Goal: Task Accomplishment & Management: Manage account settings

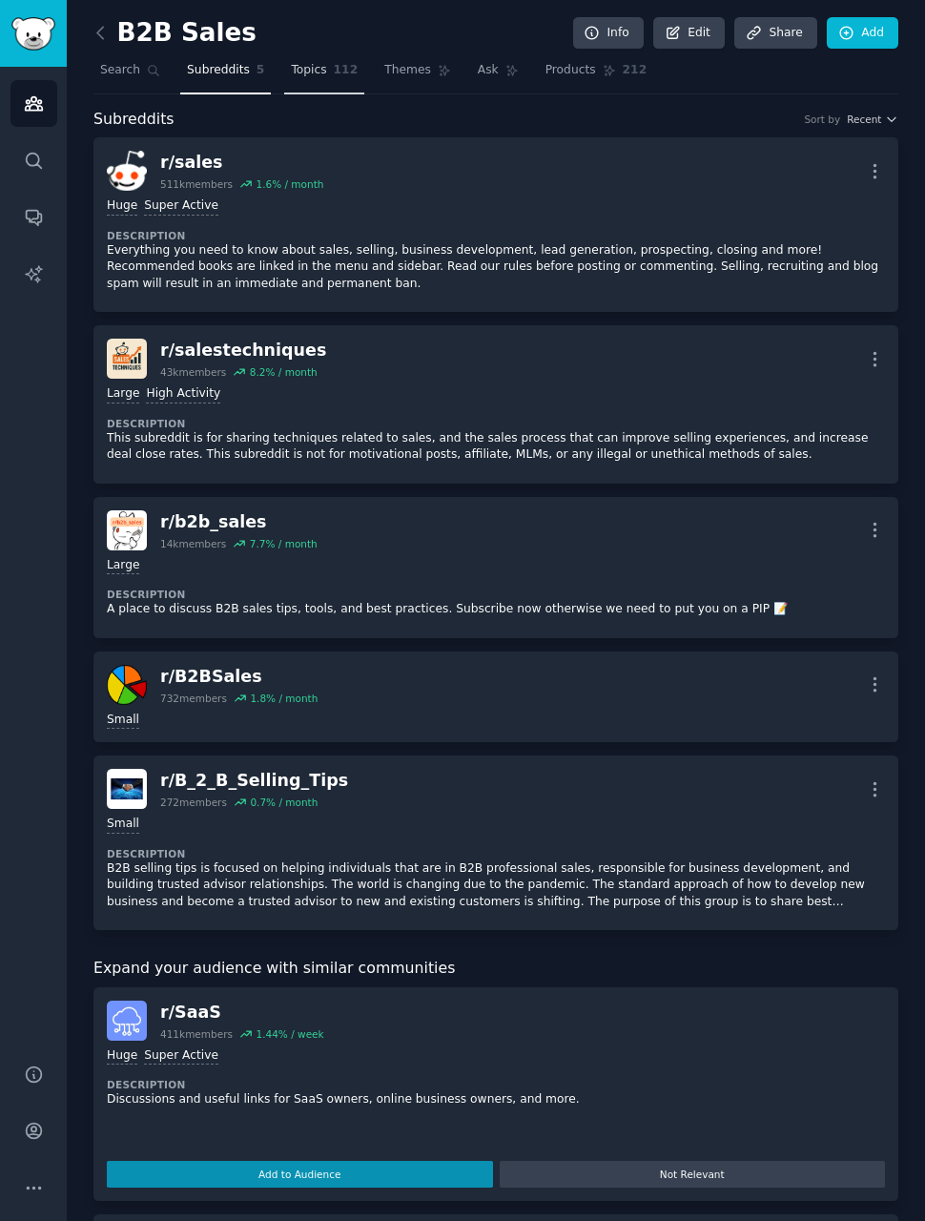
click at [323, 64] on span "Topics" at bounding box center [308, 70] width 35 height 17
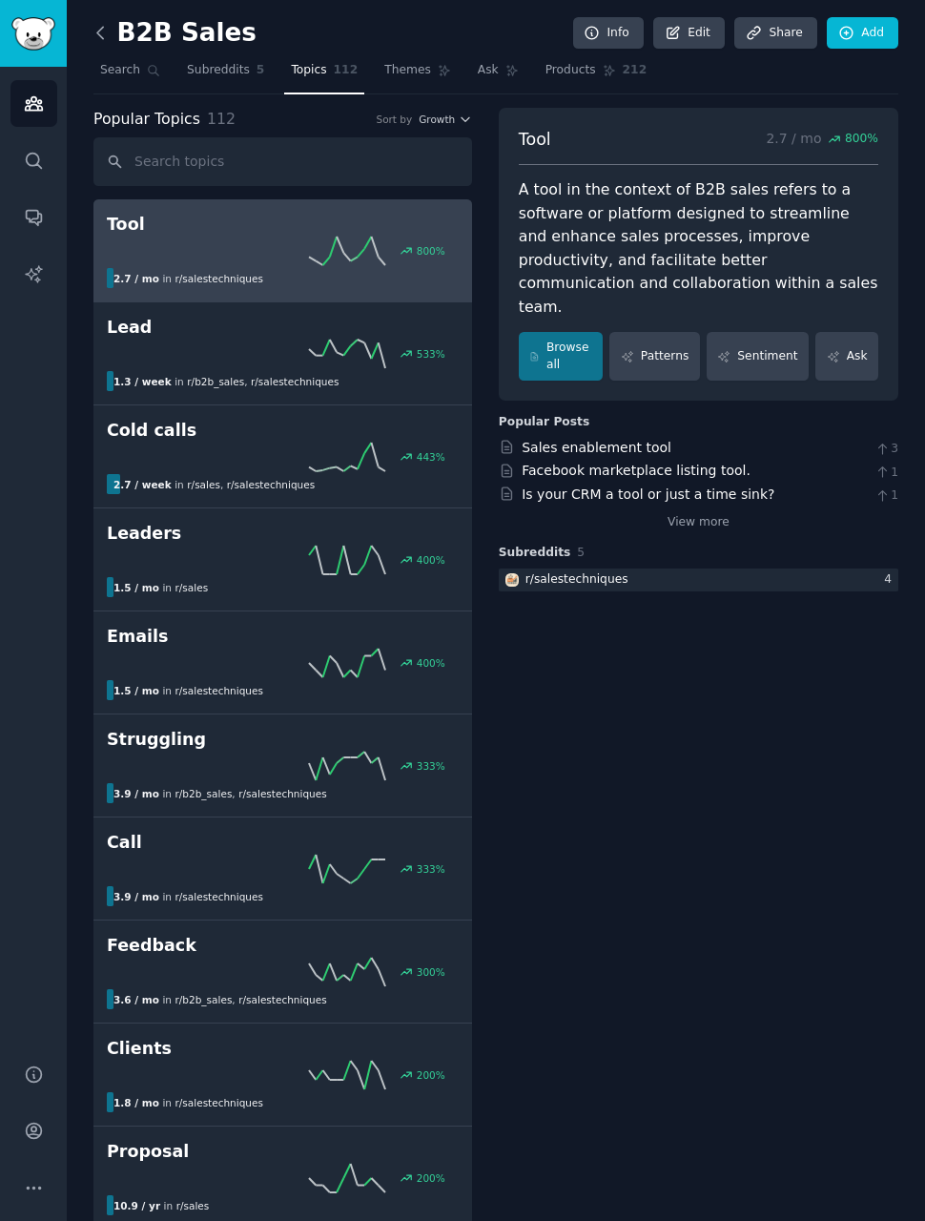
click at [108, 39] on icon at bounding box center [101, 33] width 20 height 20
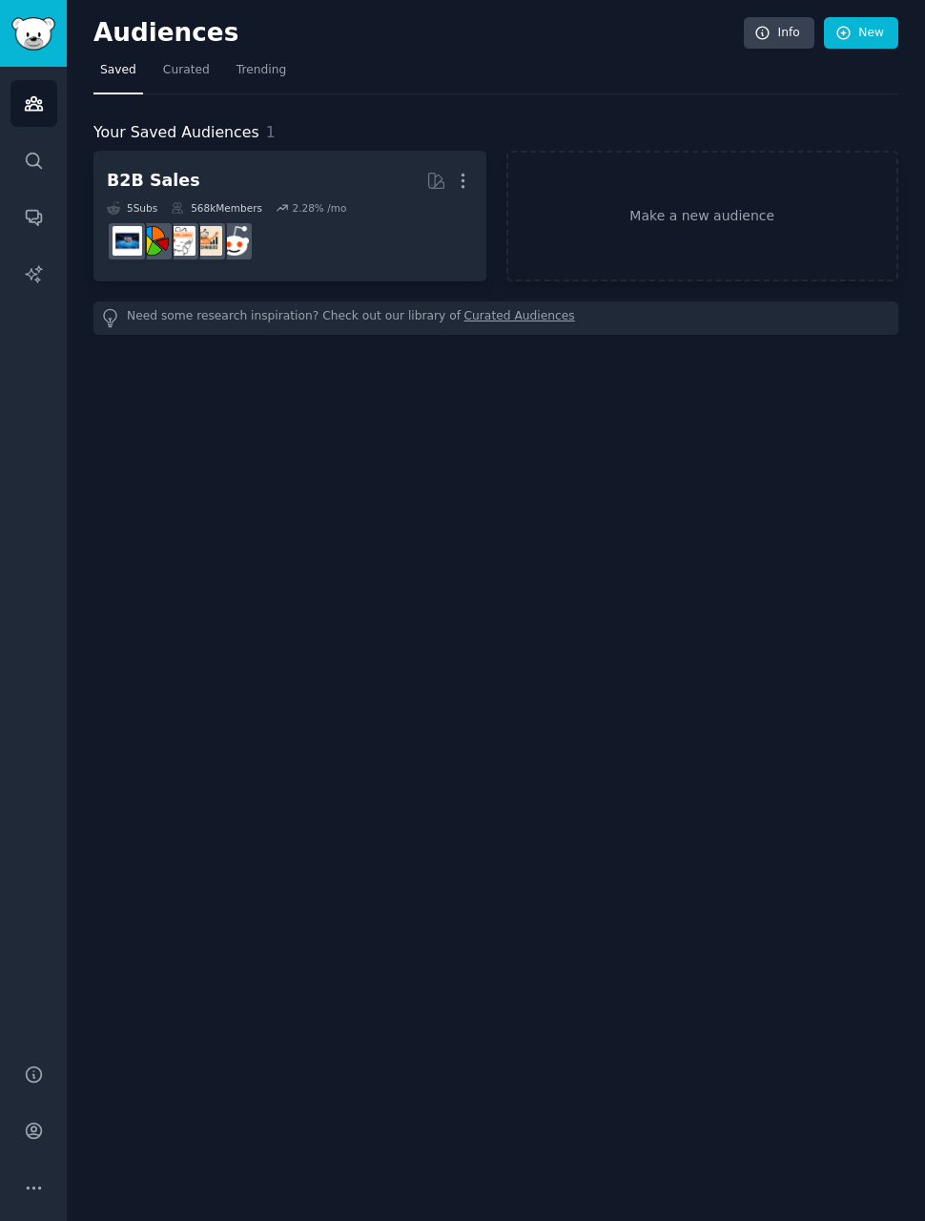
click at [47, 25] on img "Sidebar" at bounding box center [33, 33] width 44 height 33
click at [54, 30] on img "Sidebar" at bounding box center [33, 33] width 44 height 33
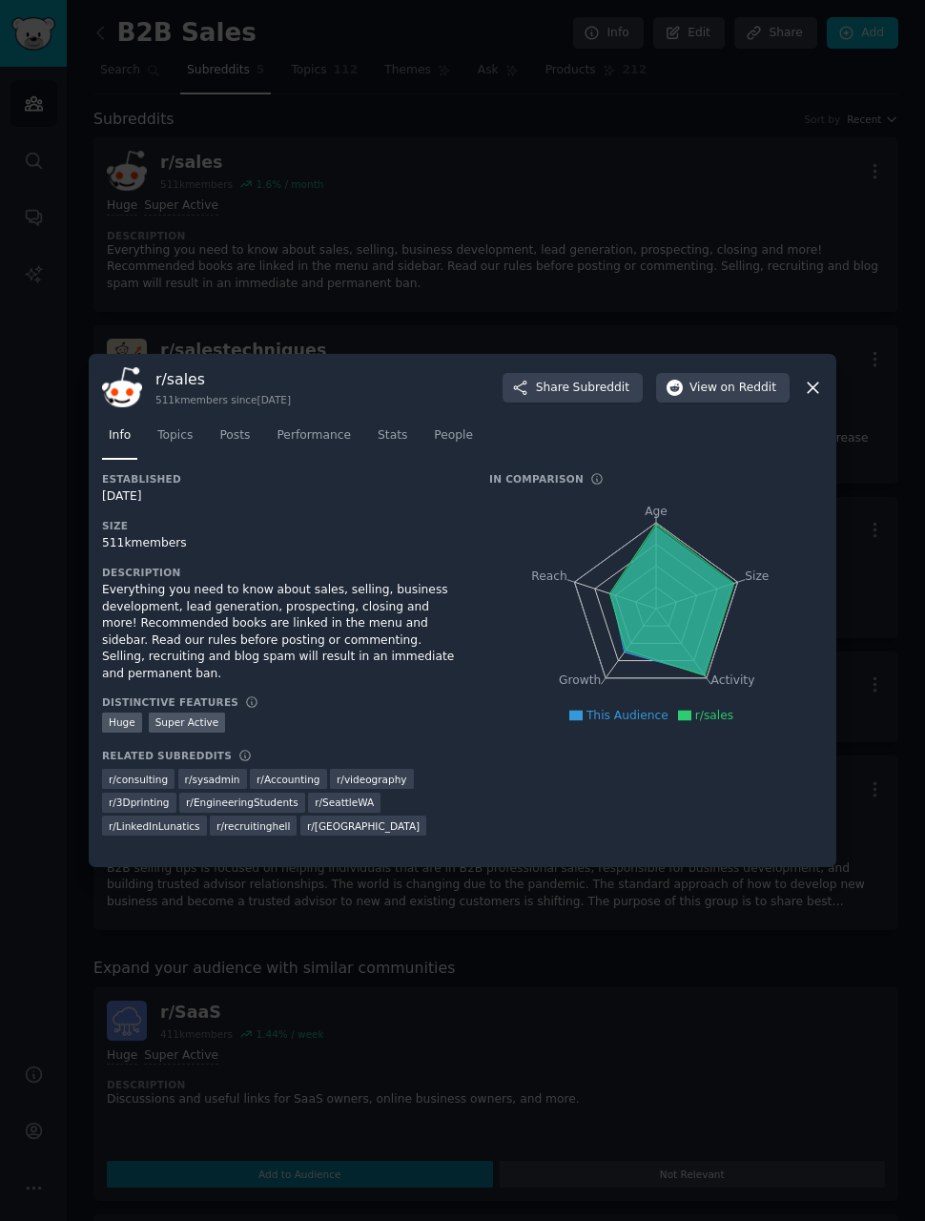
click at [73, 179] on div at bounding box center [462, 610] width 925 height 1221
click at [837, 408] on div at bounding box center [462, 610] width 925 height 1221
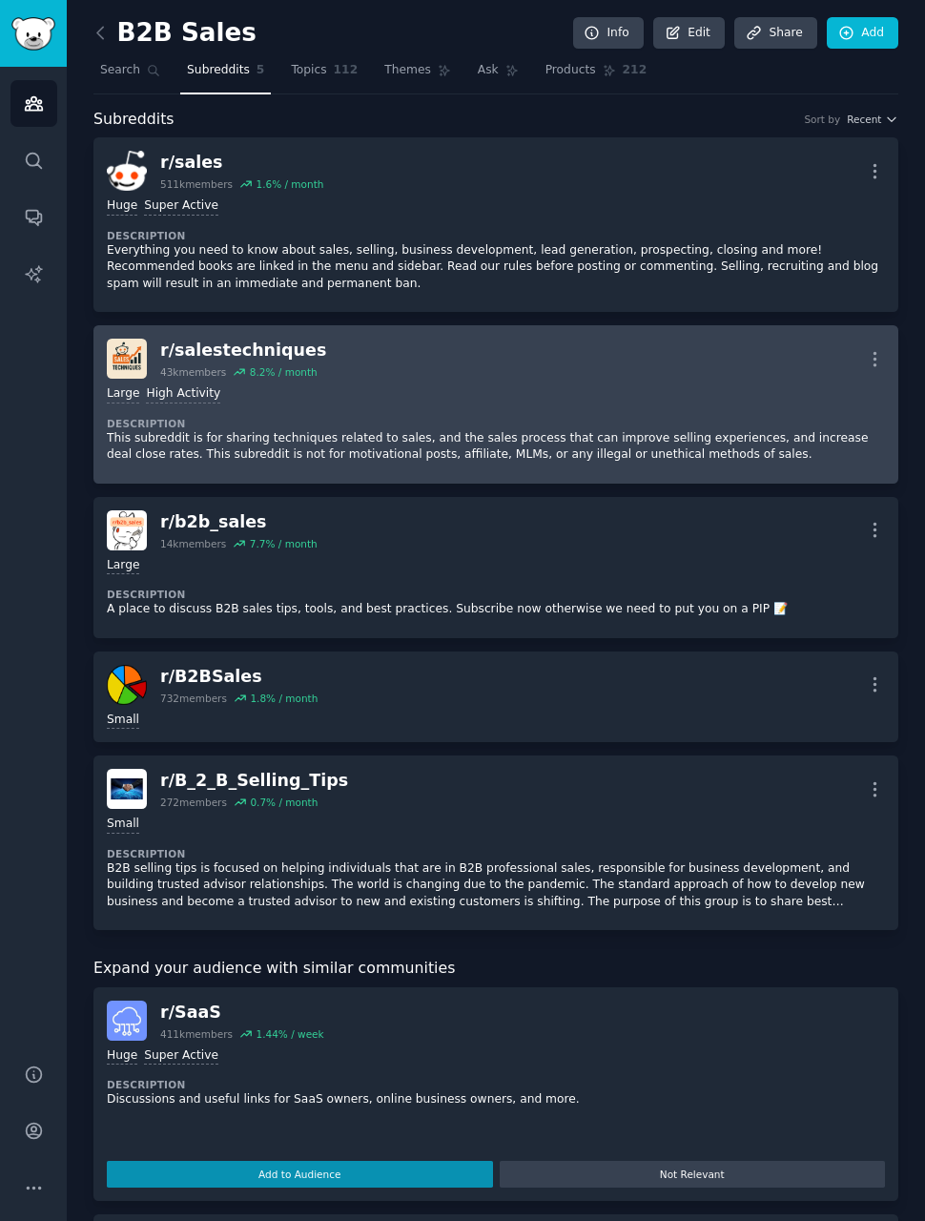
click at [821, 412] on div "Large High Activity Description This subreddit is for sharing techniques relate…" at bounding box center [496, 425] width 779 height 92
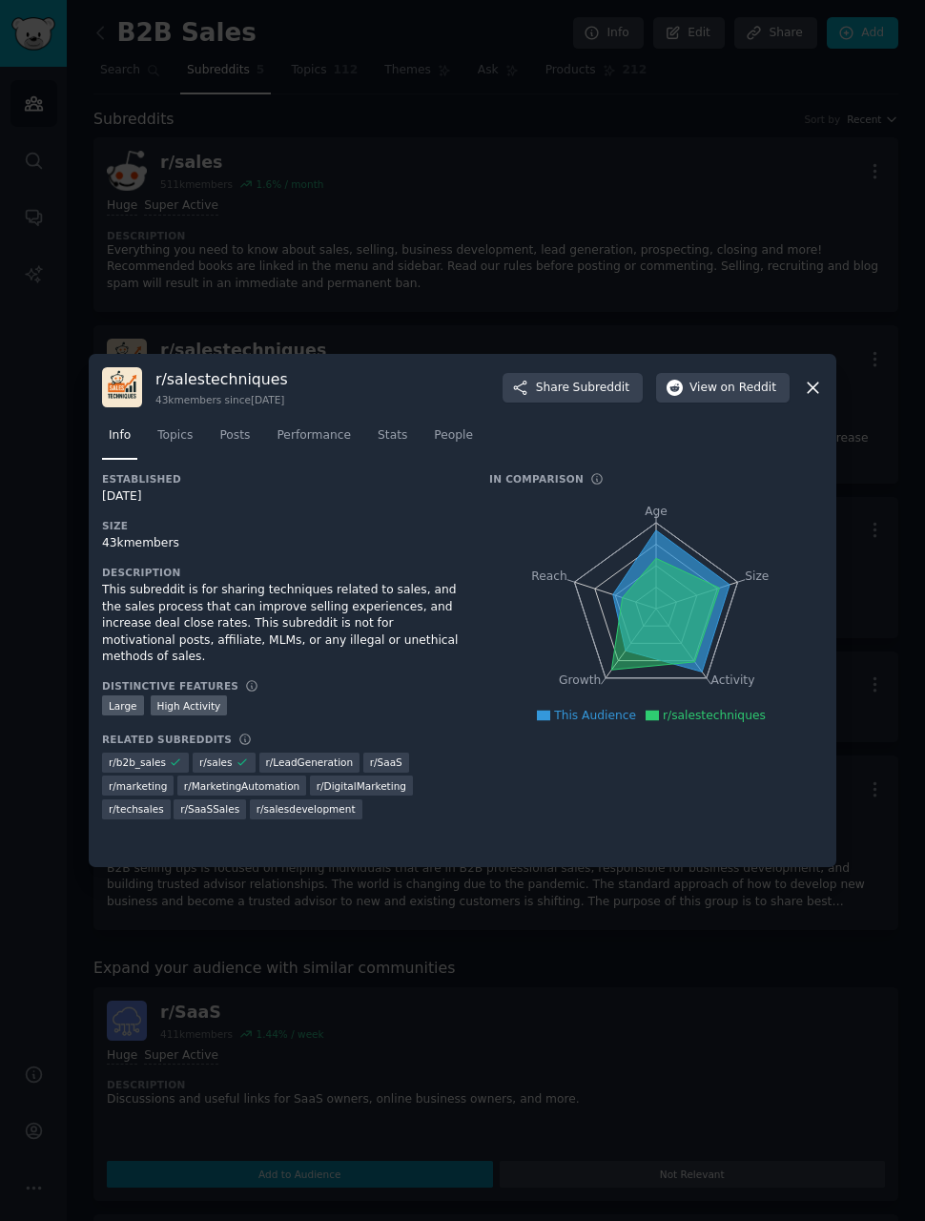
click at [818, 398] on icon at bounding box center [813, 388] width 20 height 20
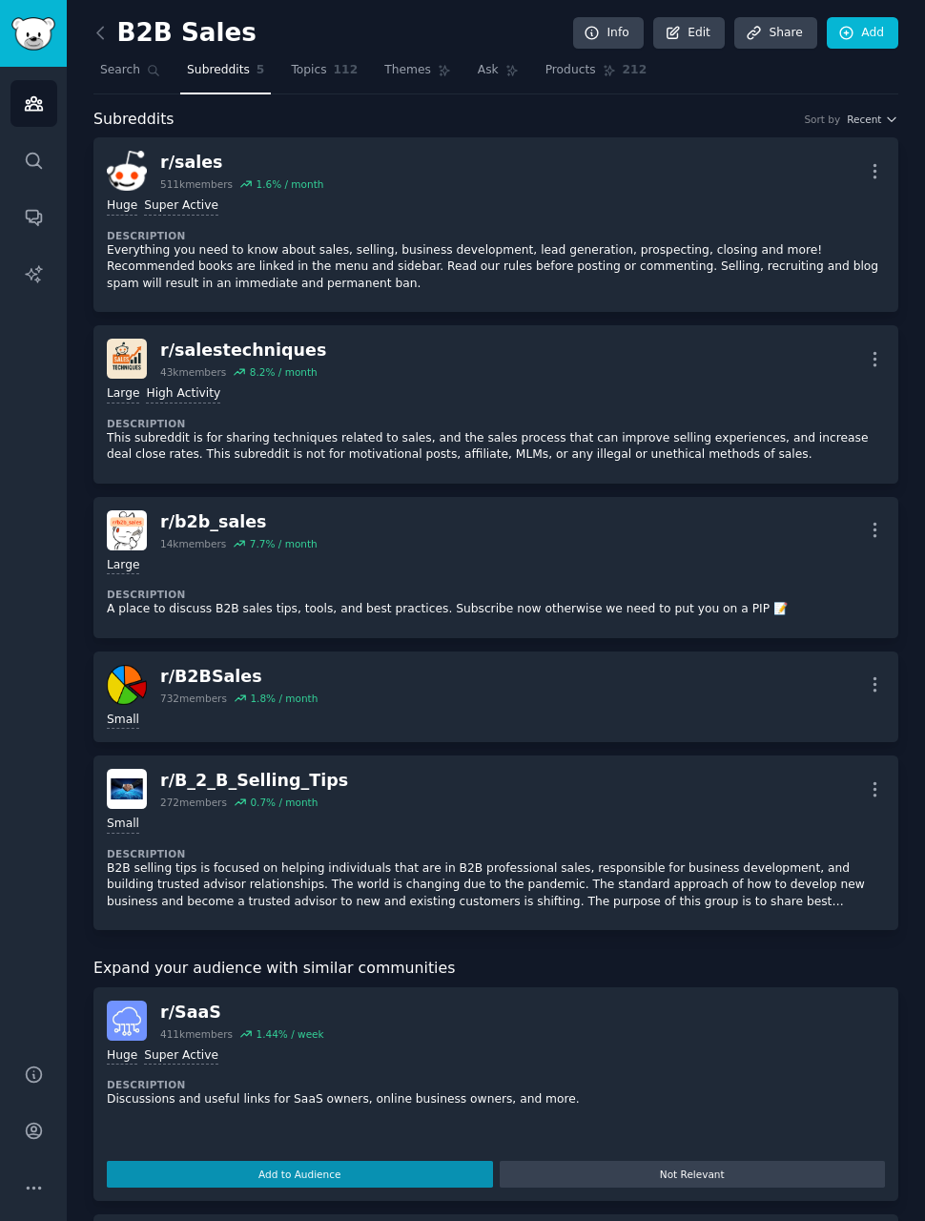
click at [114, 35] on link at bounding box center [105, 33] width 24 height 31
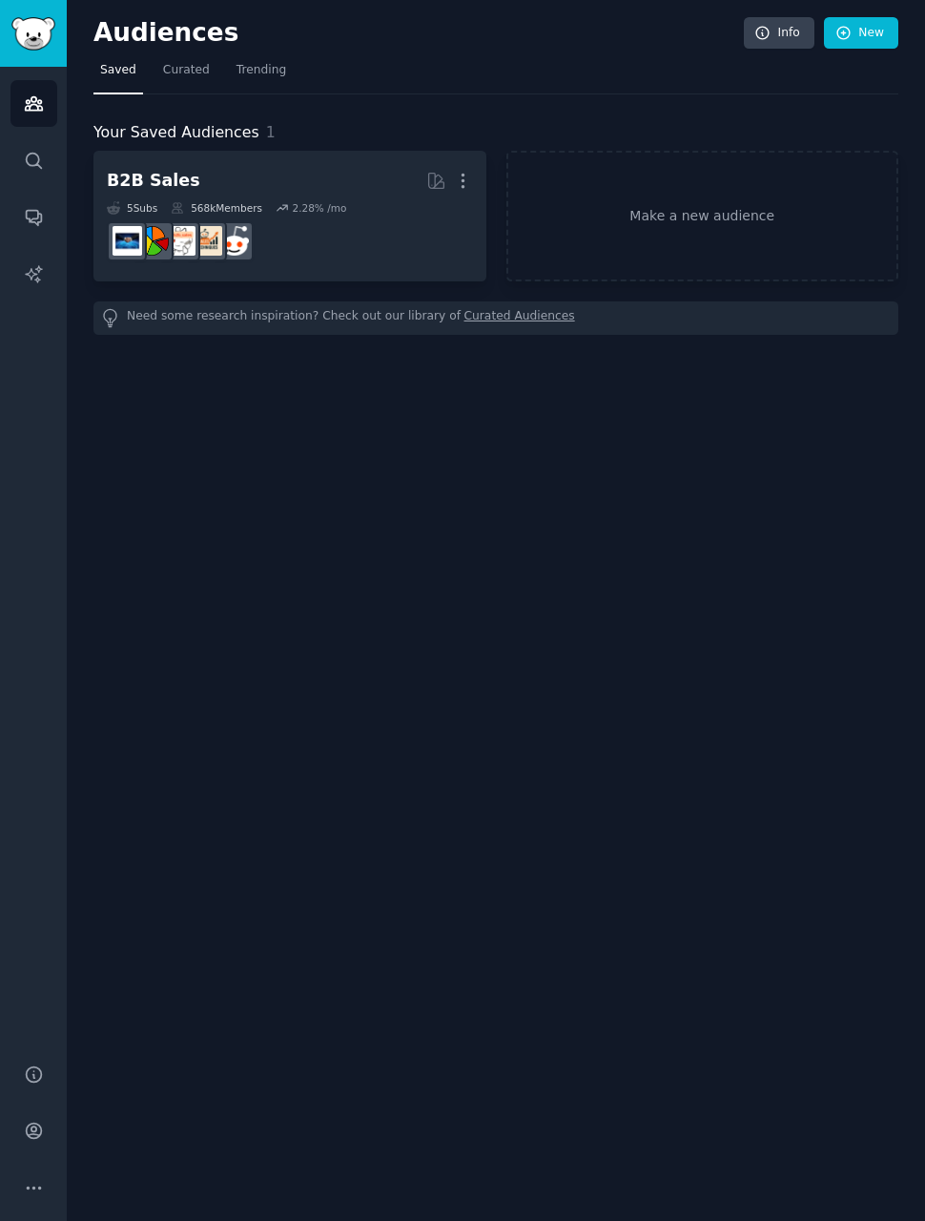
click at [51, 29] on img "Sidebar" at bounding box center [33, 33] width 44 height 33
click at [42, 103] on icon "Sidebar" at bounding box center [34, 103] width 20 height 20
click at [133, 35] on h2 "Audiences" at bounding box center [418, 33] width 651 height 31
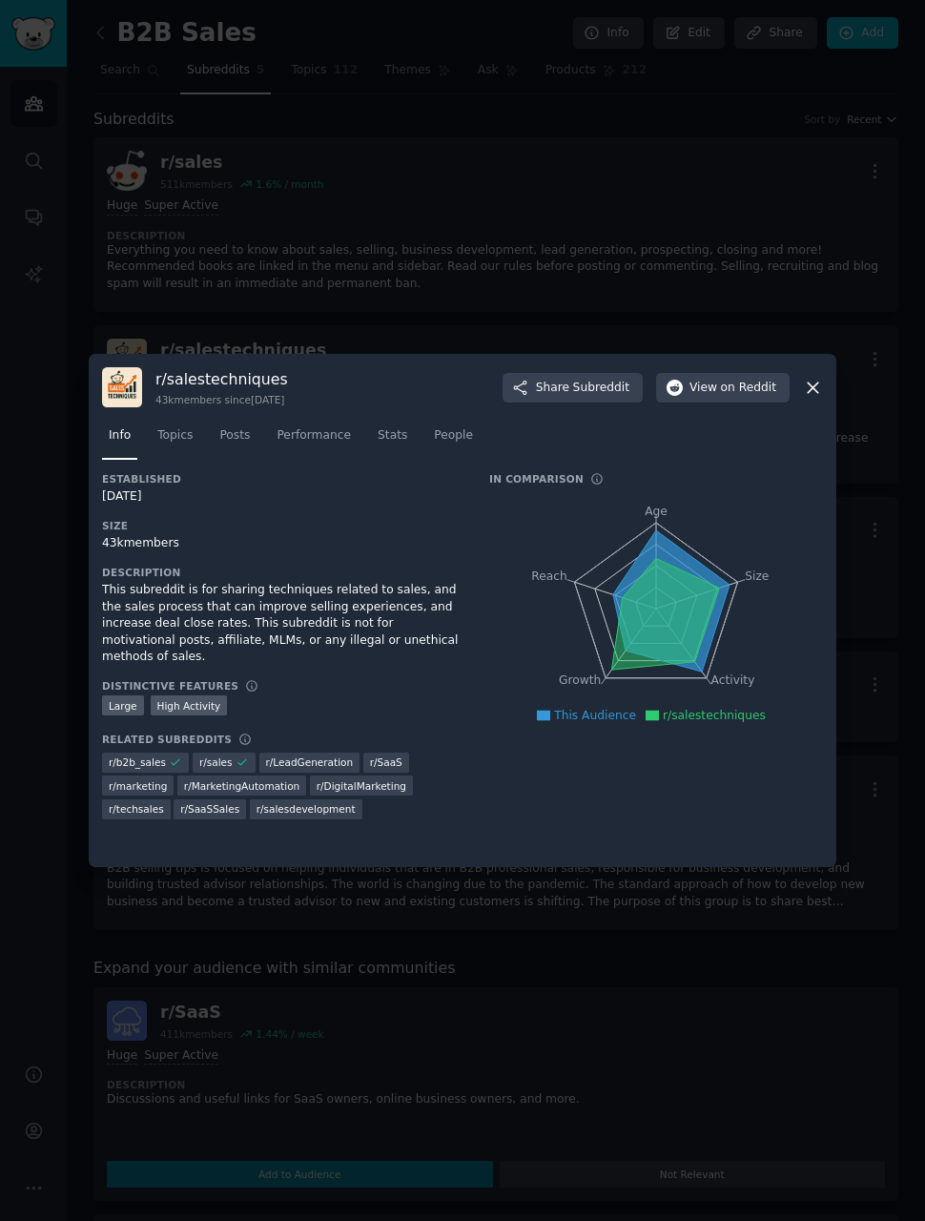
click at [818, 398] on icon at bounding box center [813, 388] width 20 height 20
click at [821, 398] on icon at bounding box center [813, 388] width 20 height 20
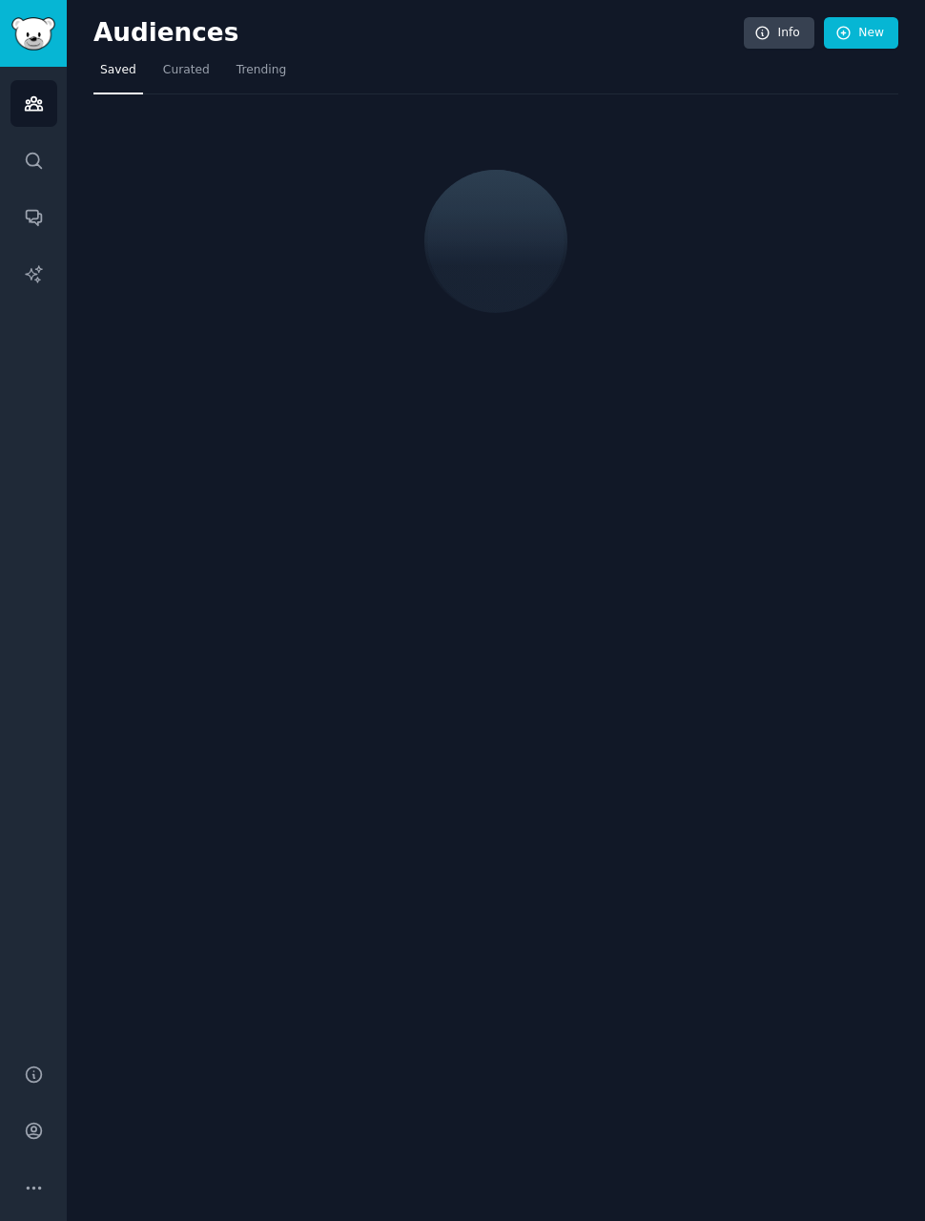
scroll to position [68, 0]
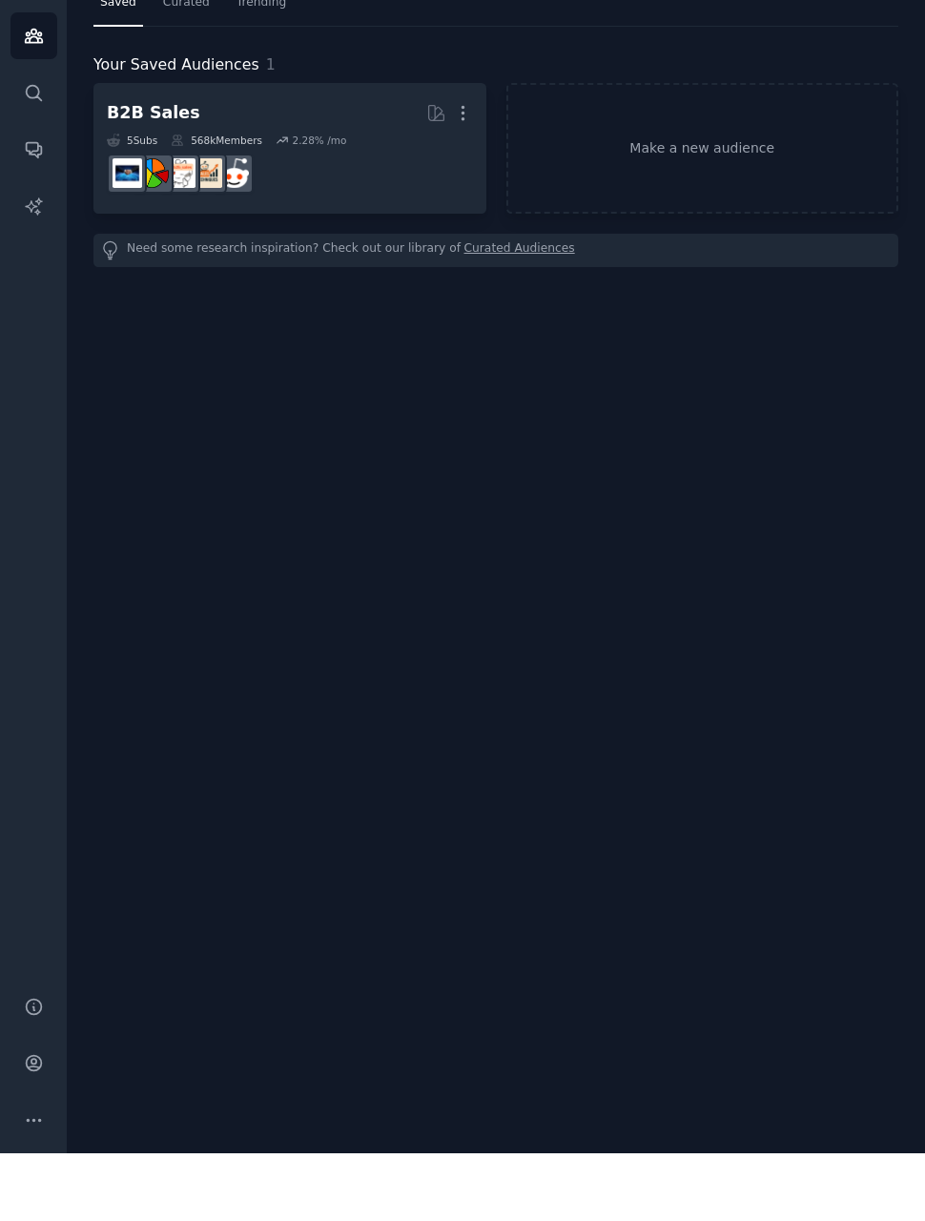
scroll to position [68, 0]
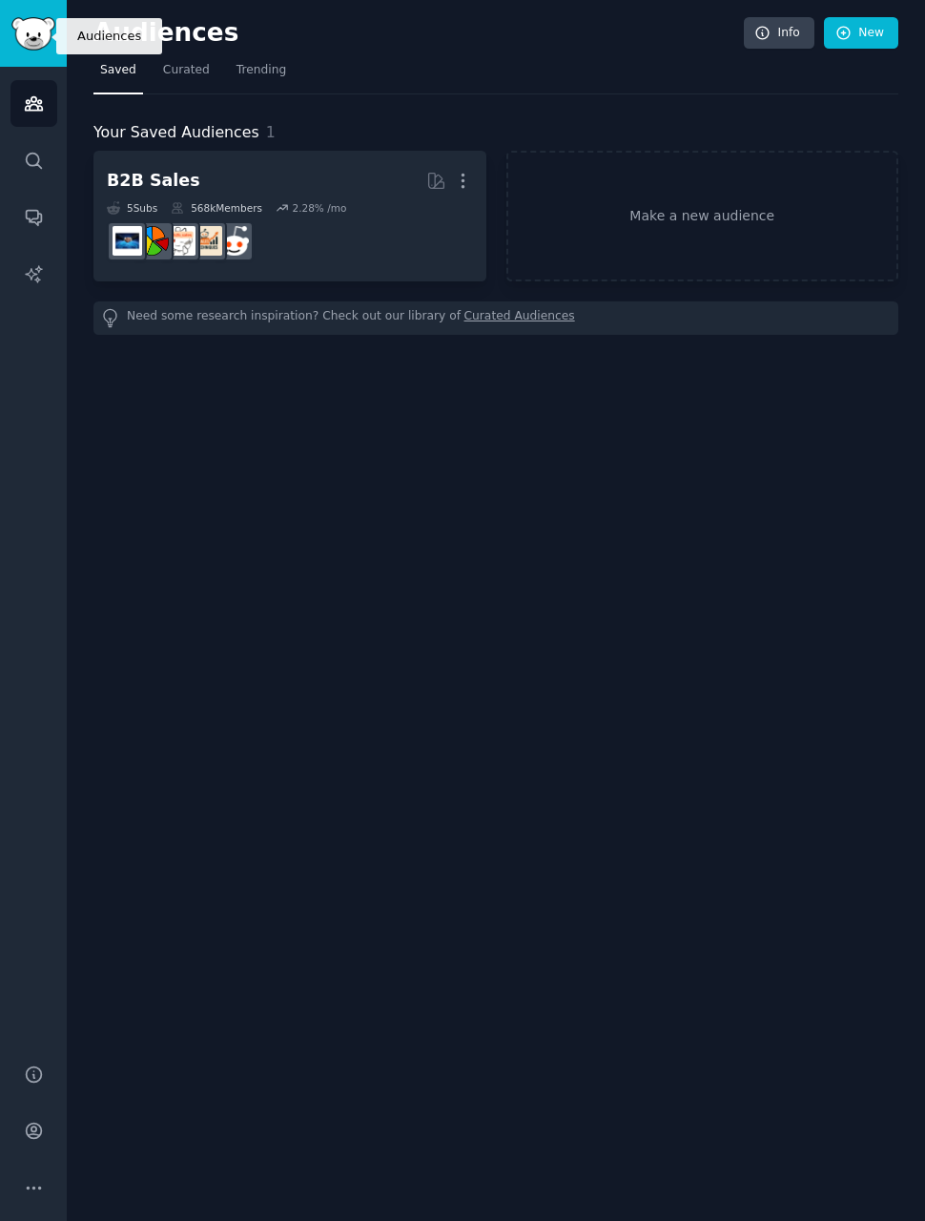
click at [43, 80] on link "Audiences" at bounding box center [33, 103] width 47 height 47
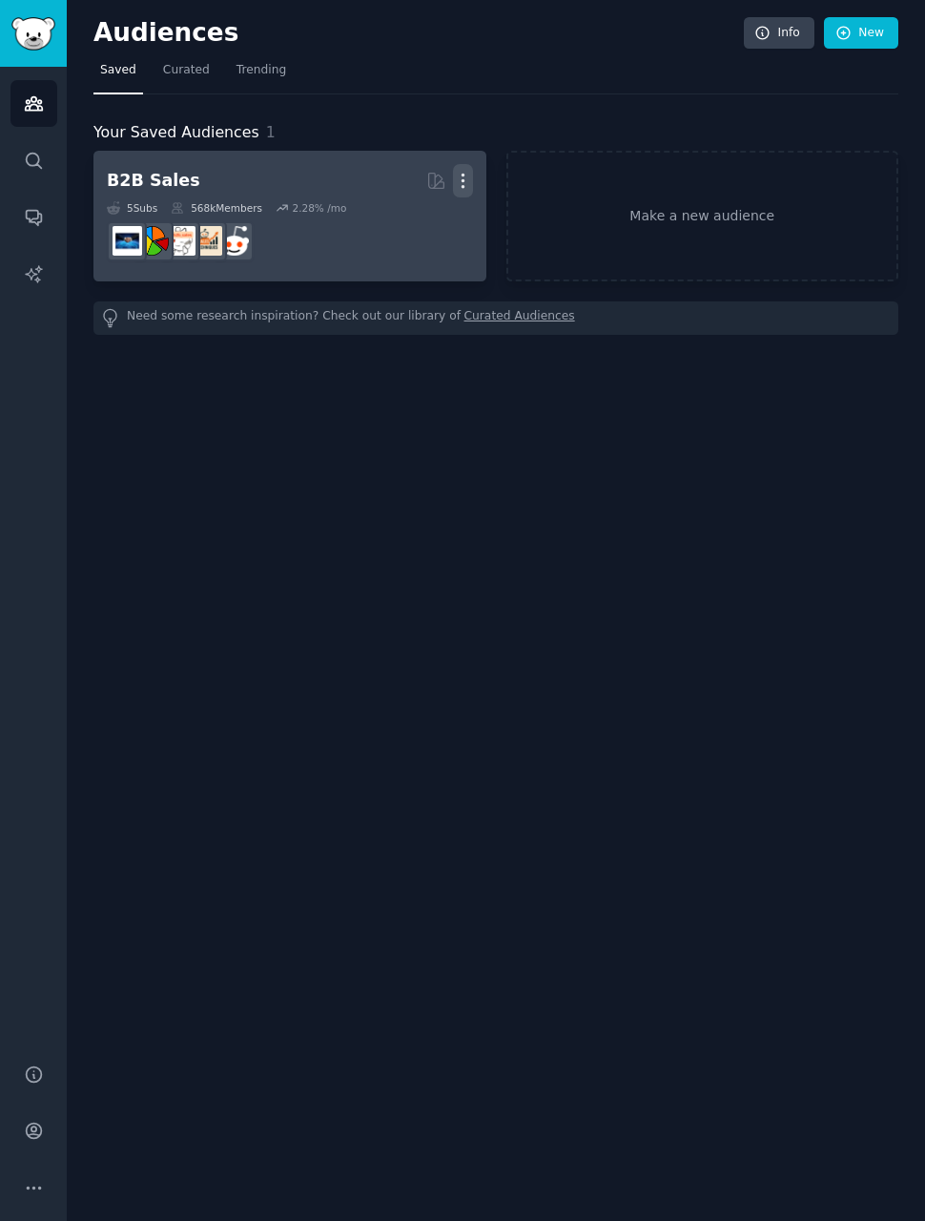
click at [456, 187] on icon "button" at bounding box center [463, 181] width 20 height 20
click at [426, 222] on p "Delete" at bounding box center [411, 221] width 44 height 20
click at [400, 223] on p "Delete" at bounding box center [411, 221] width 44 height 20
click at [405, 232] on div "Delete" at bounding box center [397, 221] width 91 height 40
click at [392, 231] on div "Delete" at bounding box center [397, 221] width 91 height 40
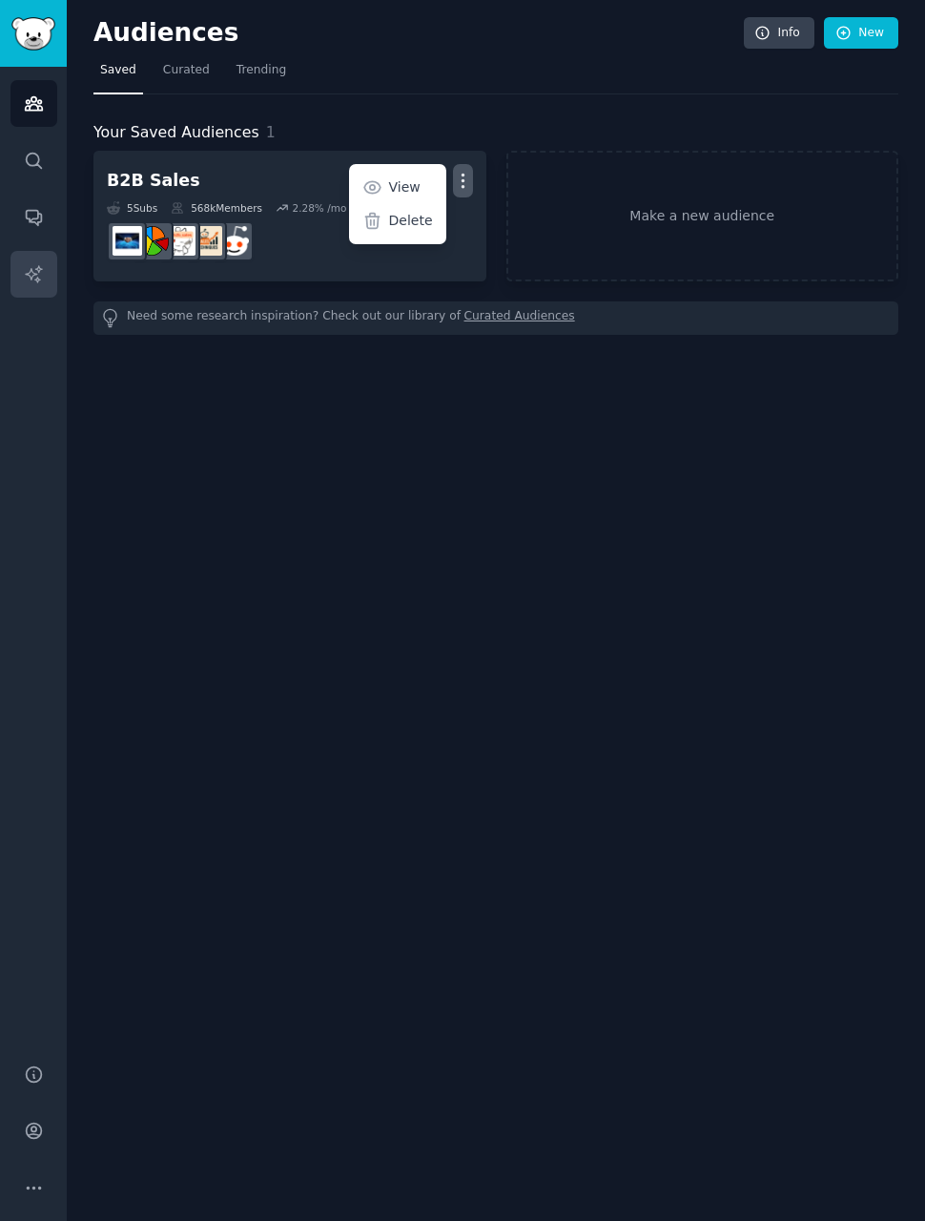
click at [46, 269] on link "AI Reports" at bounding box center [33, 274] width 47 height 47
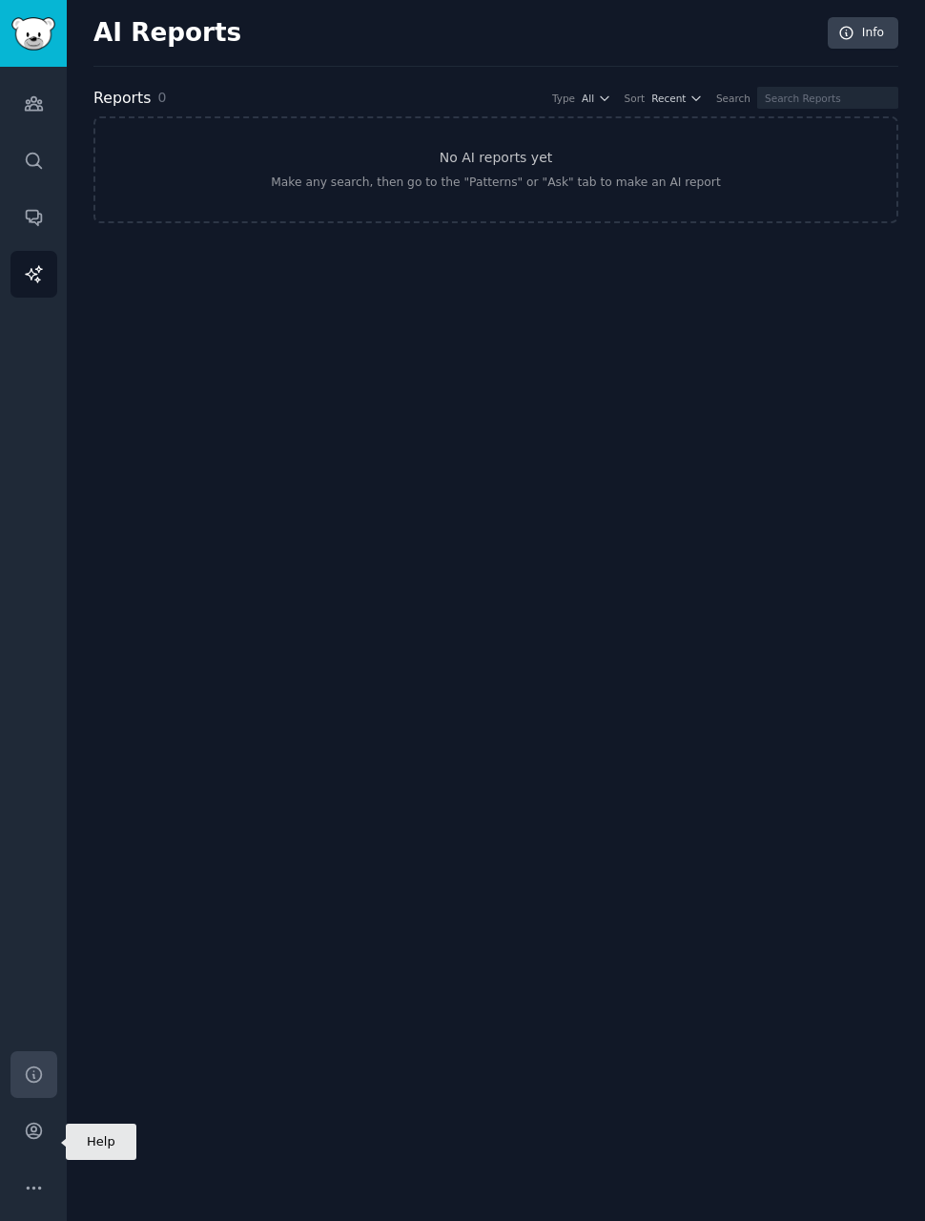
click at [29, 1098] on link "Help" at bounding box center [33, 1074] width 47 height 47
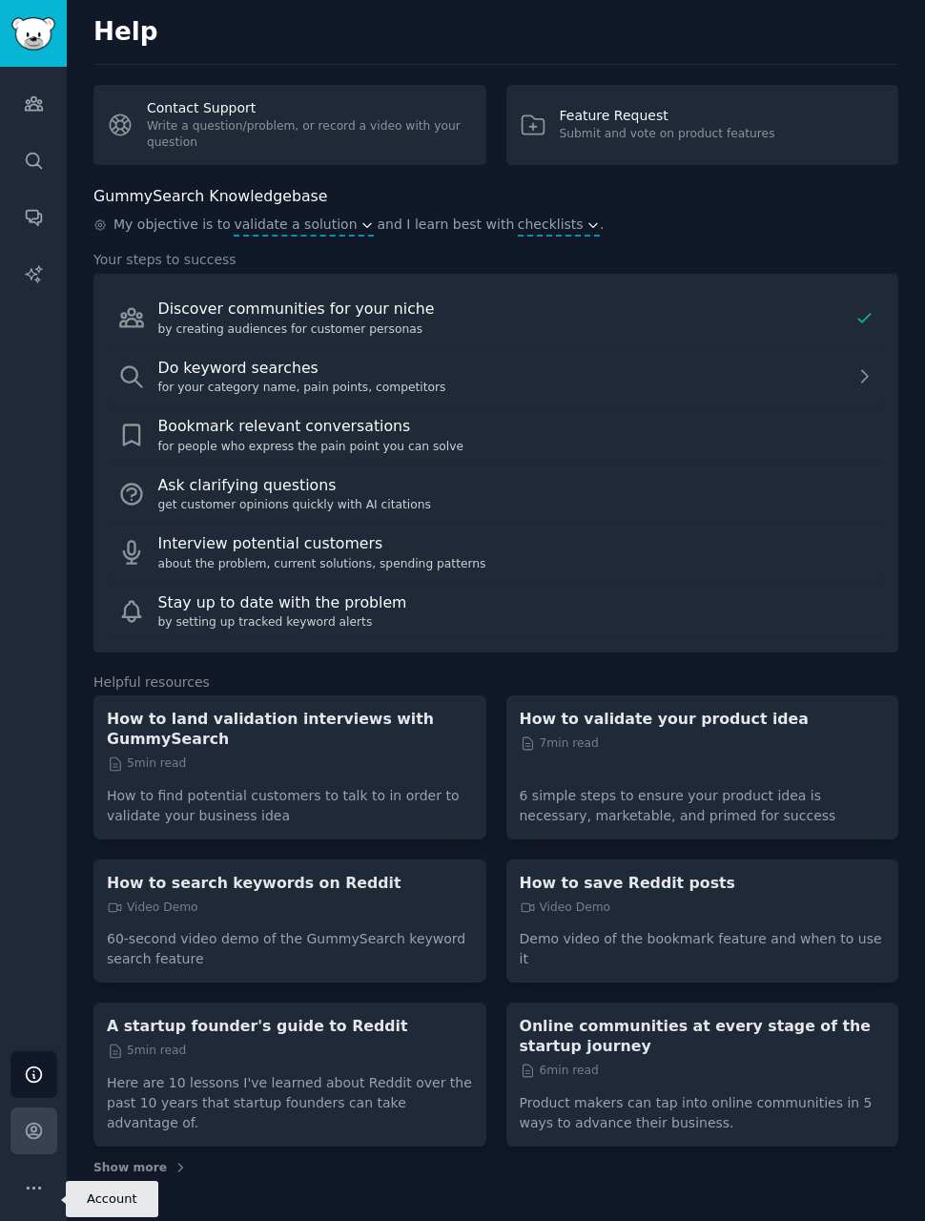
click at [22, 1154] on link "Account" at bounding box center [33, 1131] width 47 height 47
